Goal: Transaction & Acquisition: Purchase product/service

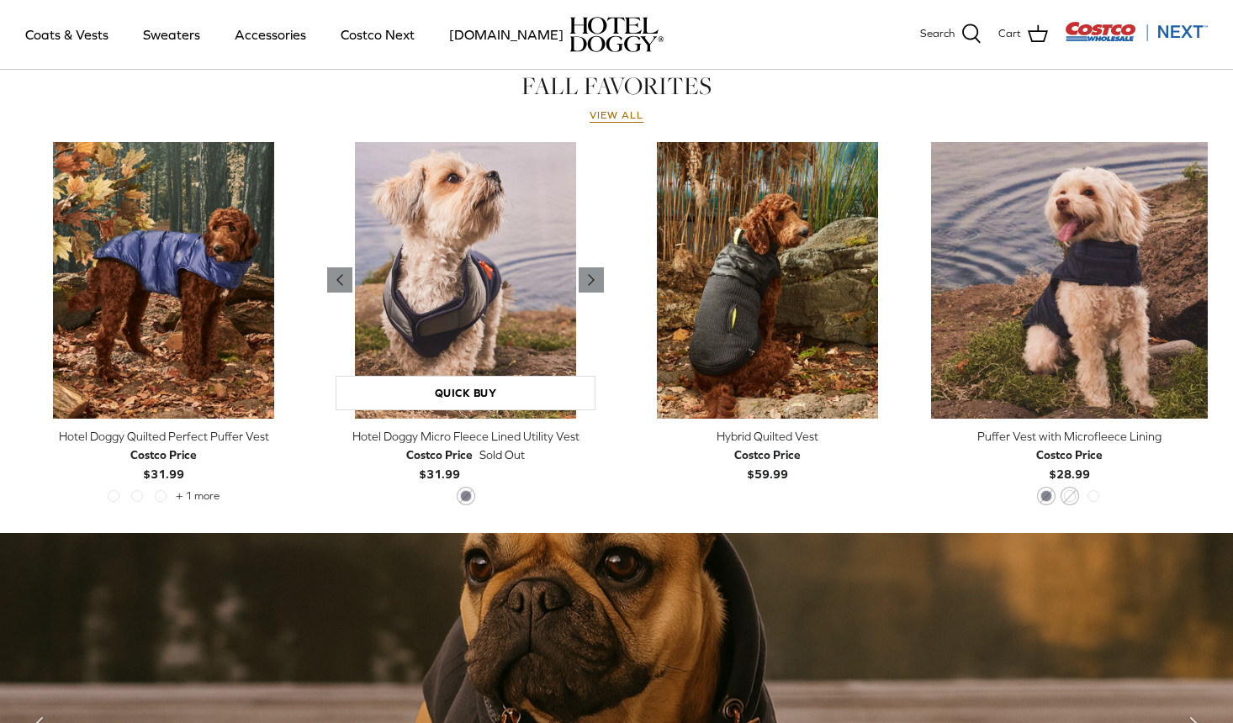
scroll to position [753, 0]
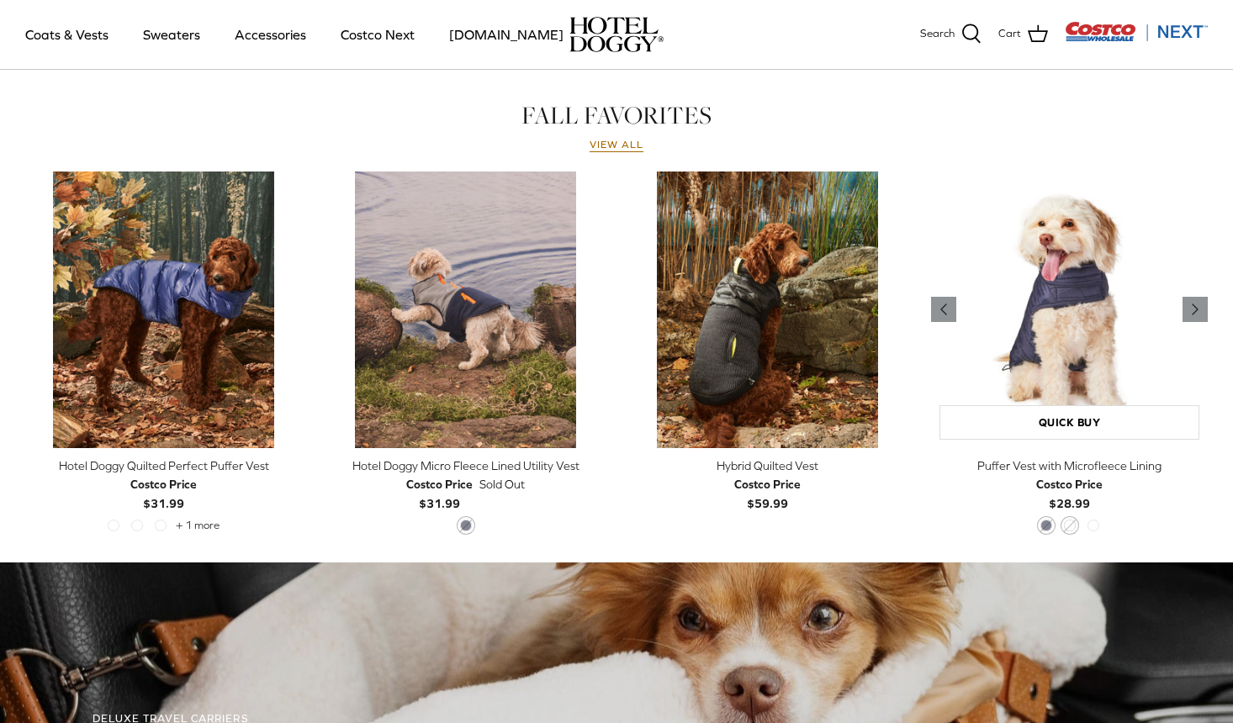
click at [1086, 320] on img "Puffer Vest with Microfleece Lining" at bounding box center [1069, 310] width 277 height 277
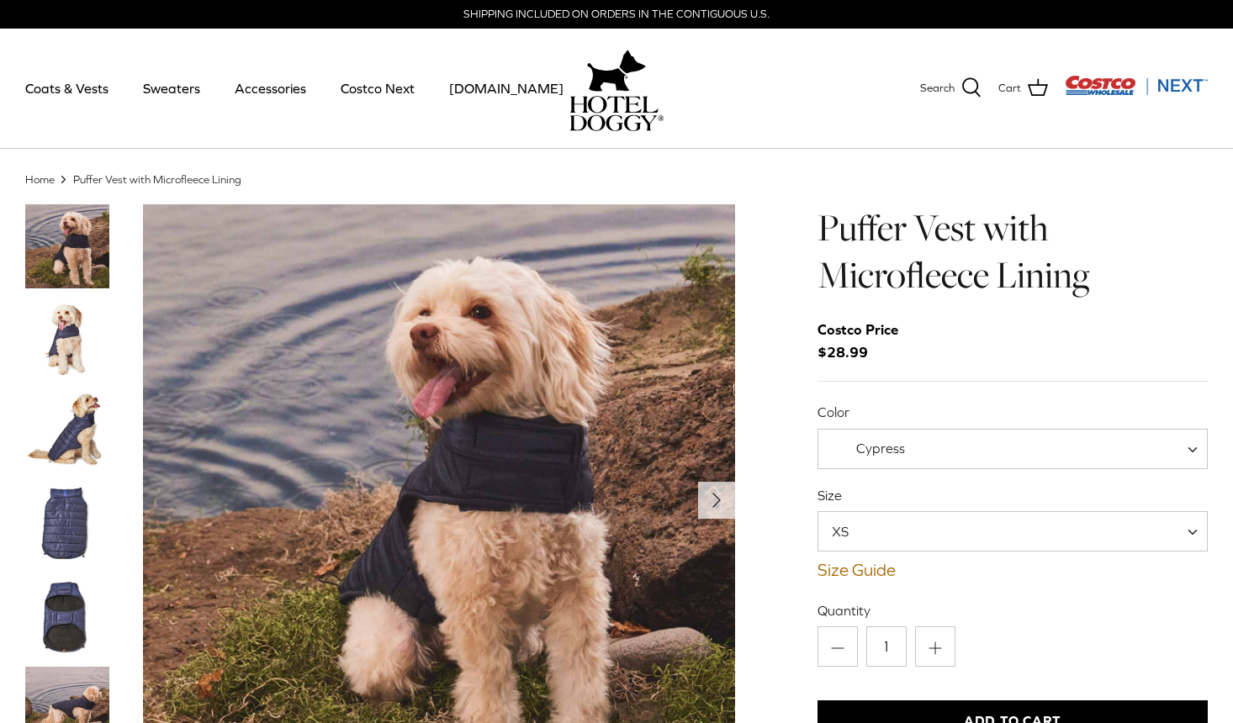
click at [77, 426] on img "Thumbnail Link" at bounding box center [67, 431] width 84 height 84
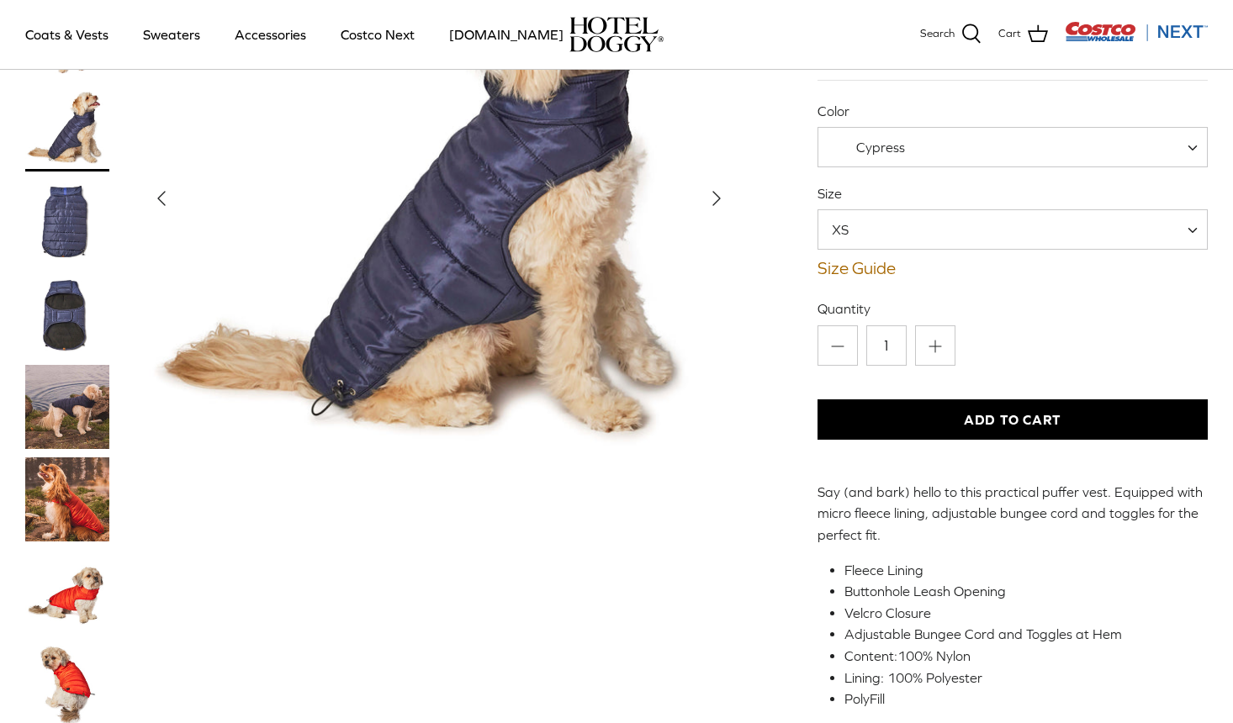
scroll to position [252, 0]
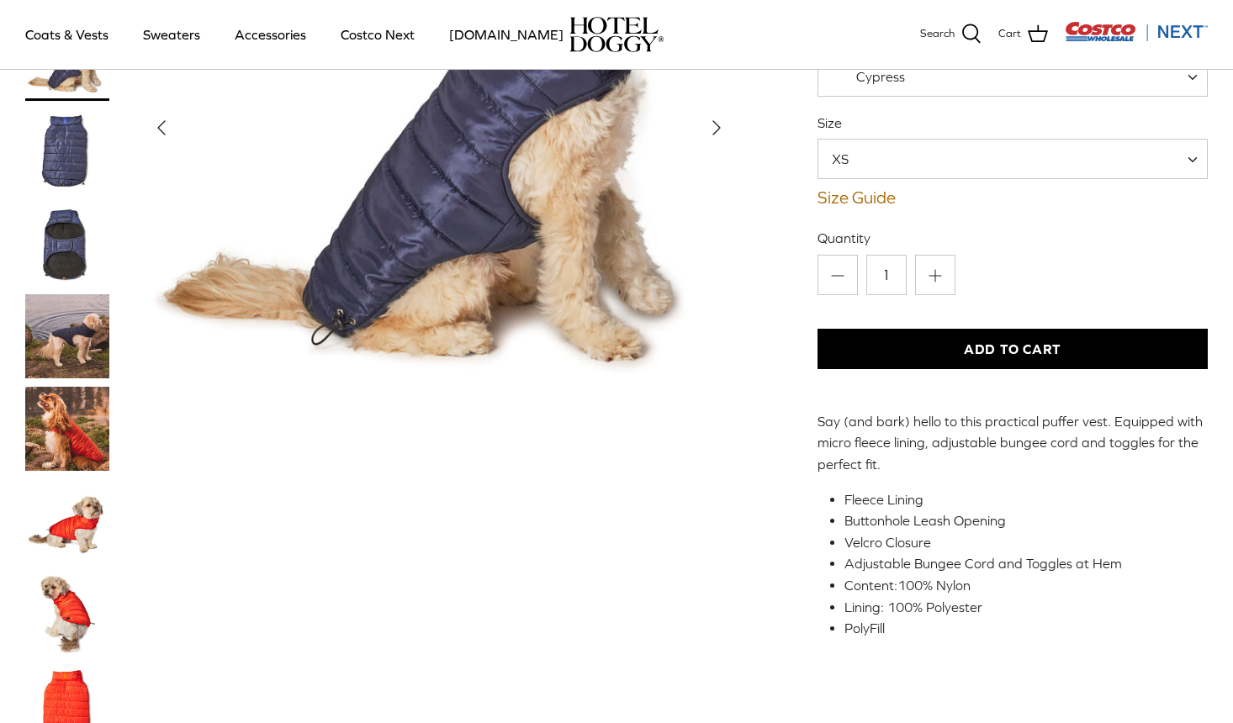
click at [77, 447] on img "Thumbnail Link" at bounding box center [67, 429] width 84 height 84
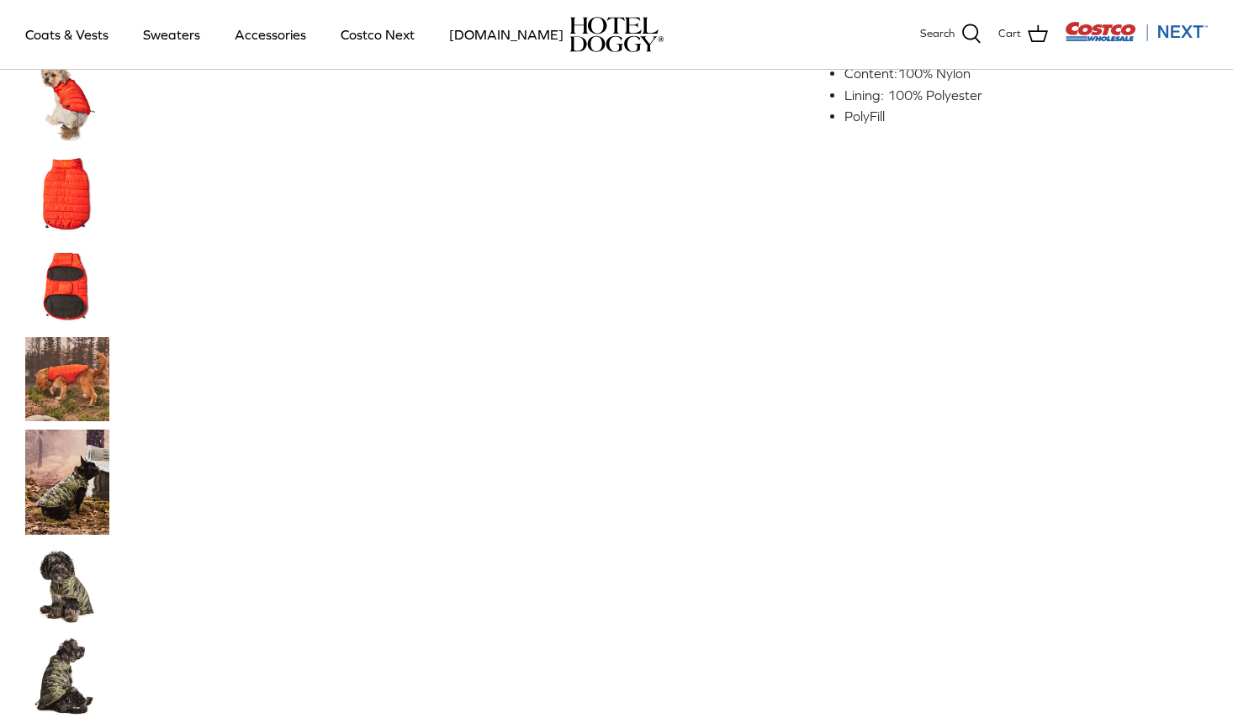
scroll to position [1093, 0]
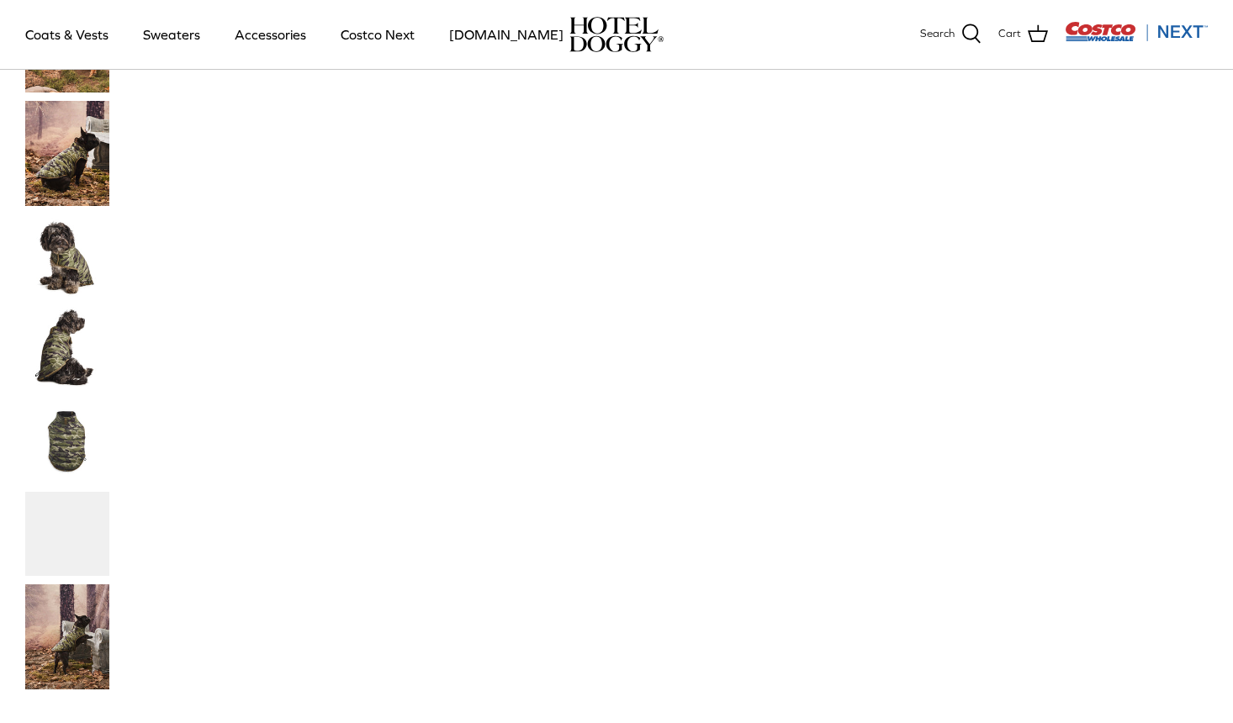
click at [47, 283] on img "Thumbnail Link" at bounding box center [67, 256] width 84 height 84
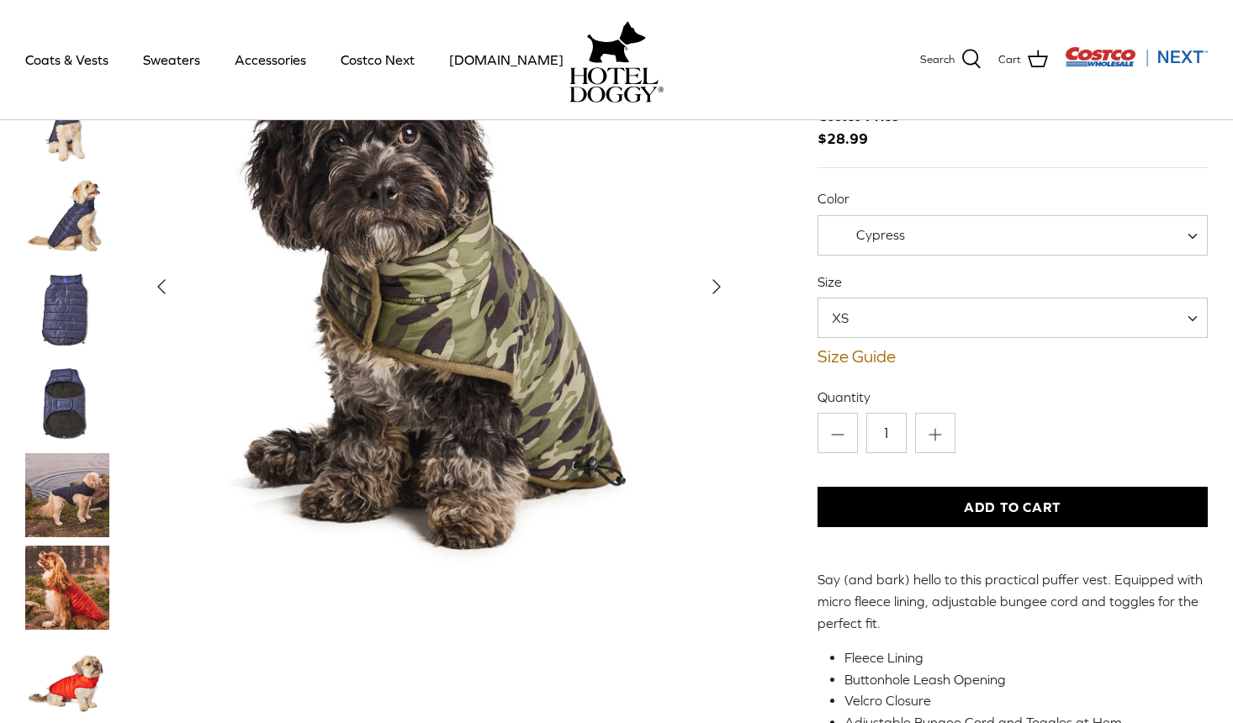
scroll to position [0, 0]
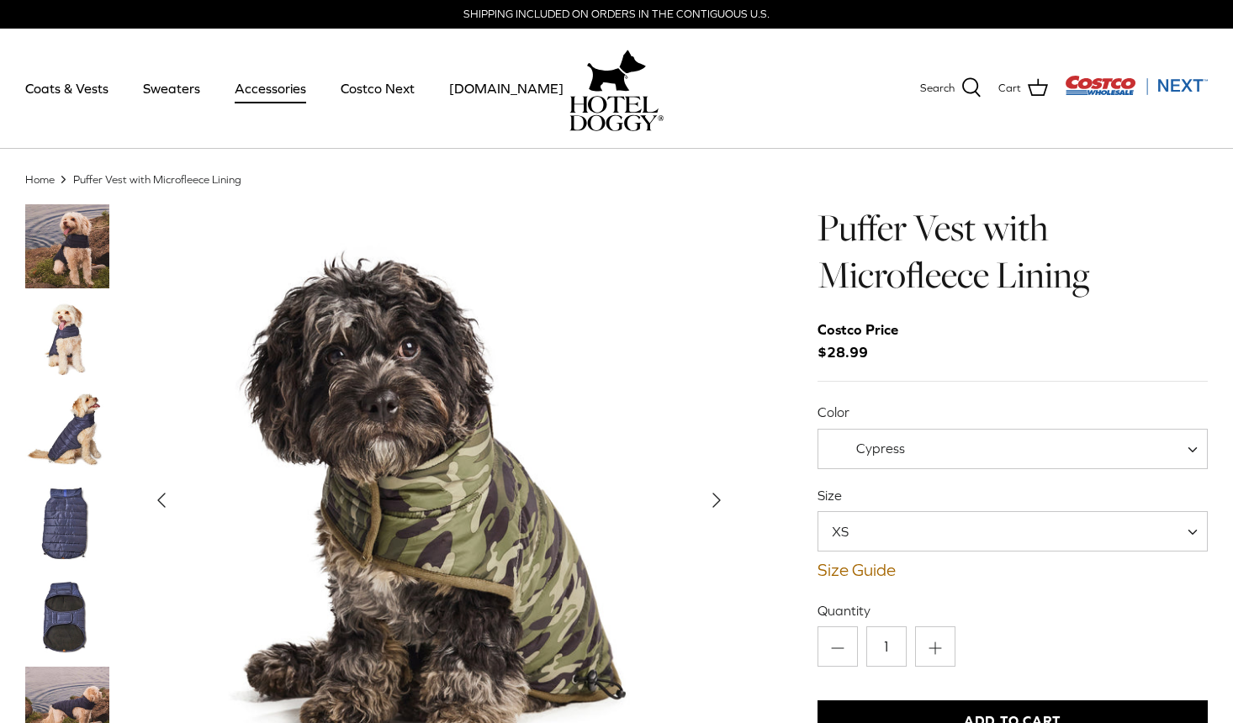
click at [263, 93] on link "Accessories" at bounding box center [270, 88] width 102 height 57
